Goal: Find contact information: Find contact information

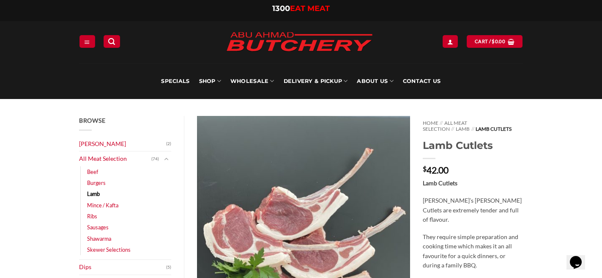
click at [240, 38] on img at bounding box center [299, 42] width 161 height 32
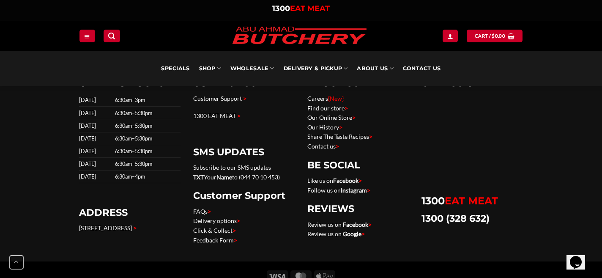
scroll to position [2785, 0]
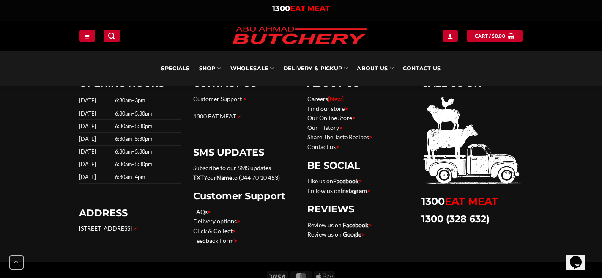
drag, startPoint x: 77, startPoint y: 229, endPoint x: 92, endPoint y: 236, distance: 16.3
click at [92, 236] on div "OPENING HOURS [DATE] 6:30am–3pm [DATE] 6:30am–5:30pm [DATE] 6:30am–5:30pm [DATE…" at bounding box center [130, 165] width 114 height 176
copy link "[STREET_ADDRESS]"
